Goal: Transaction & Acquisition: Subscribe to service/newsletter

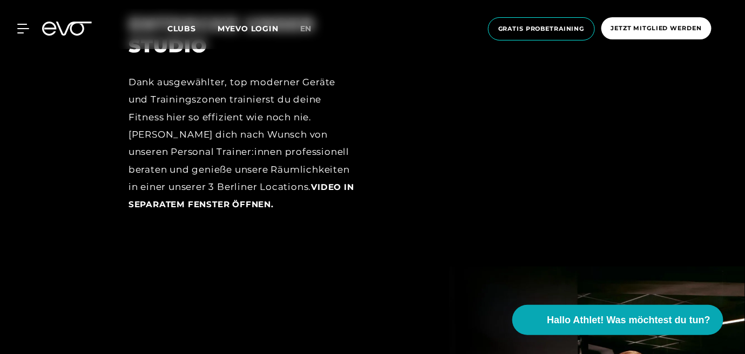
scroll to position [1566, 0]
click at [690, 36] on span "Jetzt Mitglied werden" at bounding box center [657, 28] width 110 height 22
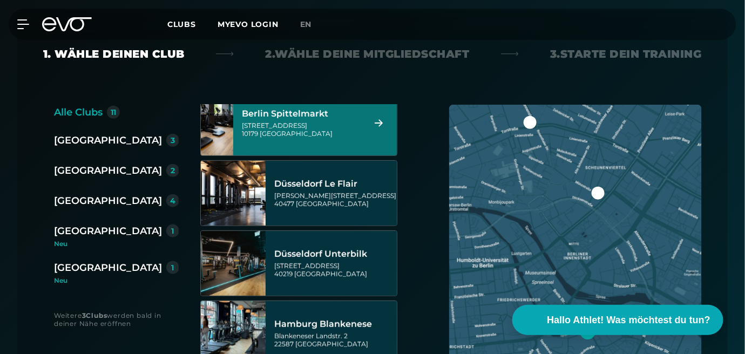
scroll to position [162, 0]
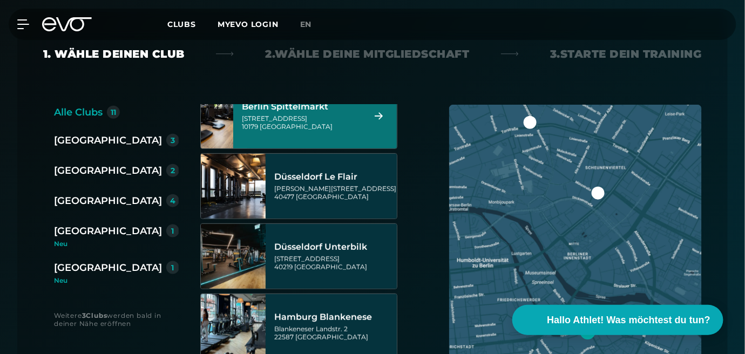
click at [327, 125] on div "Wallstraße 27 10179 Berlin" at bounding box center [302, 122] width 120 height 16
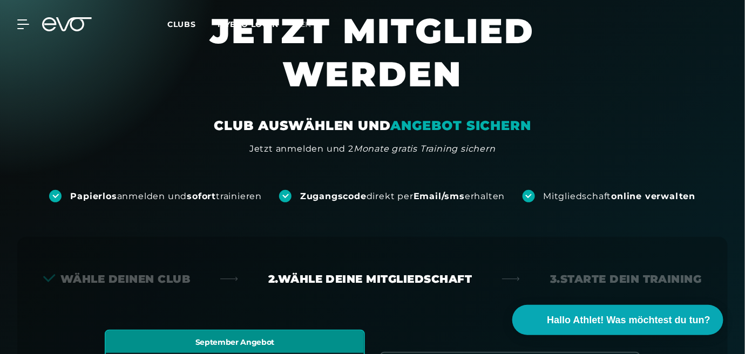
scroll to position [0, 0]
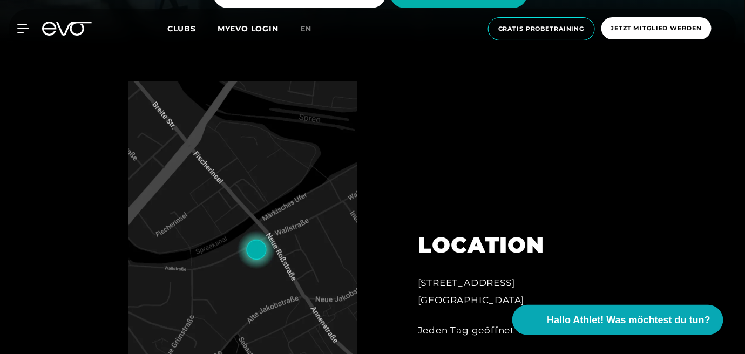
scroll to position [378, 0]
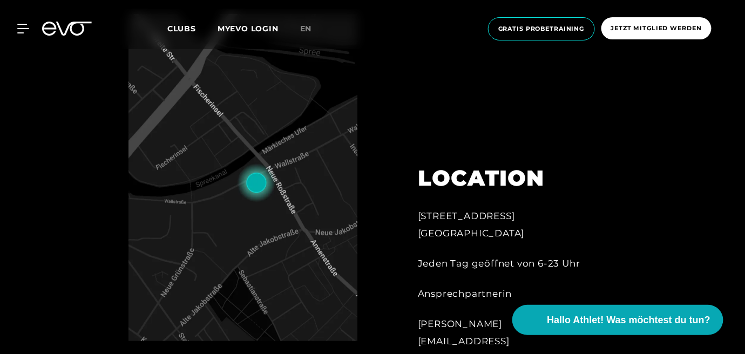
click at [277, 220] on img at bounding box center [243, 177] width 229 height 327
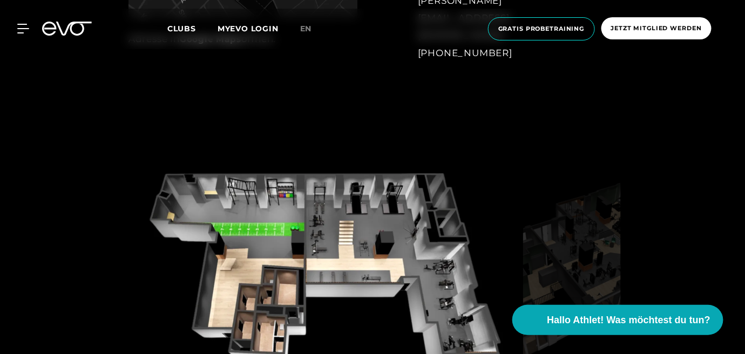
scroll to position [756, 0]
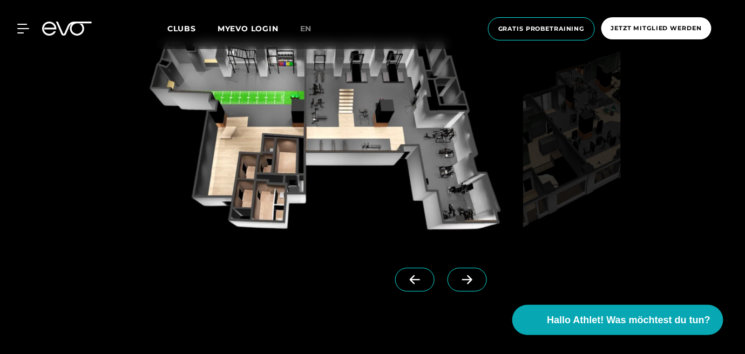
scroll to position [972, 0]
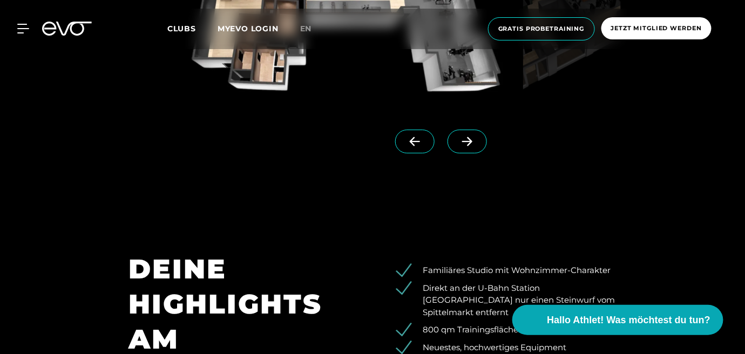
click at [395, 136] on span at bounding box center [414, 142] width 39 height 24
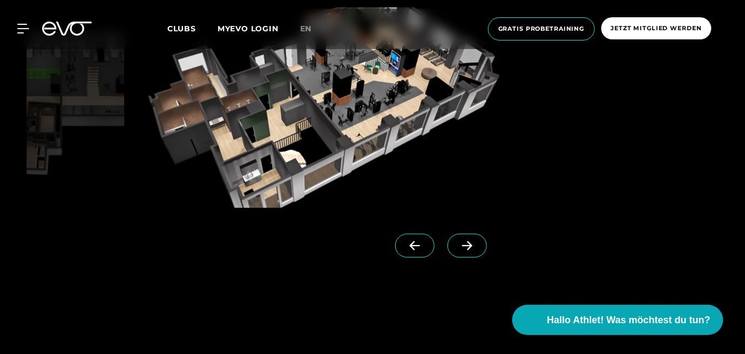
scroll to position [810, 0]
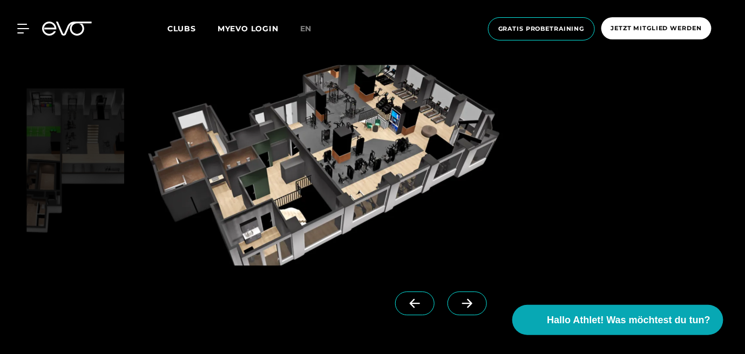
click at [406, 302] on icon at bounding box center [415, 304] width 19 height 10
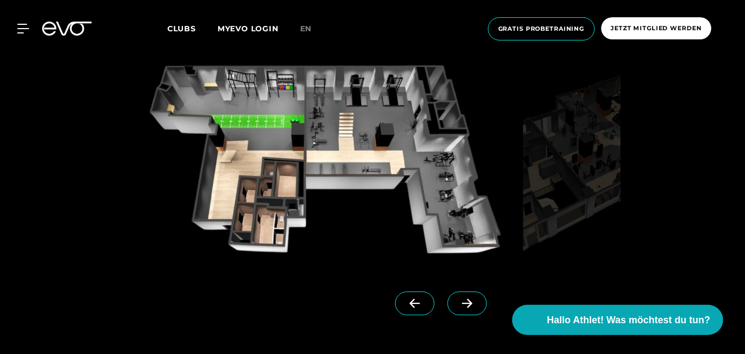
click at [410, 303] on icon at bounding box center [415, 303] width 10 height 9
